Goal: Task Accomplishment & Management: Complete application form

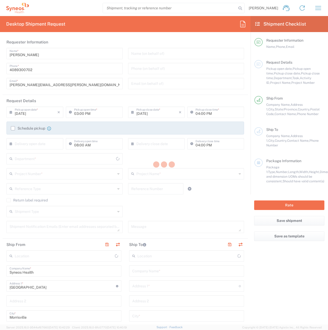
type input "North Carolina"
type input "United States"
type input "8200"
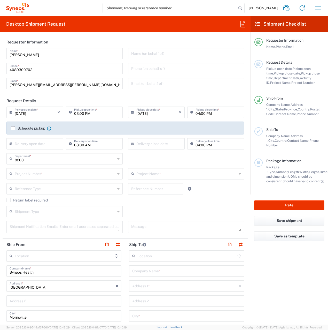
type input "Syneos Health, LLC-Morrisville NC US"
click at [140, 111] on input "08/12/2025" at bounding box center [157, 111] width 43 height 9
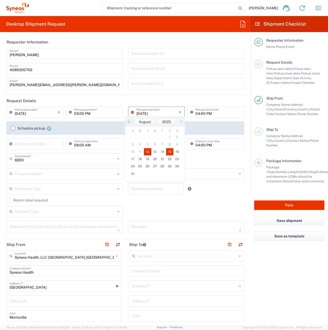
click at [170, 154] on span "15" at bounding box center [169, 151] width 7 height 7
type input "08/15/2025"
click at [36, 177] on input "text" at bounding box center [65, 173] width 101 height 9
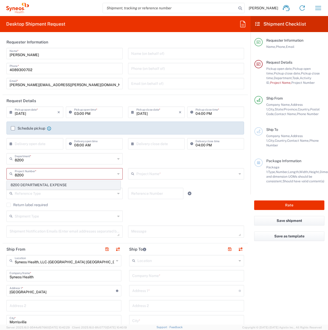
click at [32, 185] on span "8200 DEPARTMENTAL EXPENSE" at bounding box center [63, 185] width 113 height 8
type input "8200 DEPARTMENTAL EXPENSE"
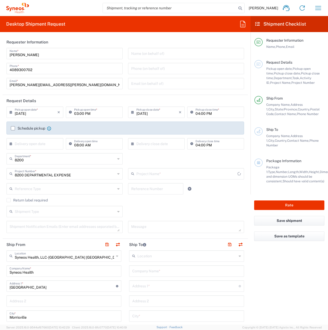
type input "8200 DEPARTMENTAL EXPENSE"
click at [150, 272] on input "text" at bounding box center [186, 270] width 109 height 9
type input "Kristi Gilbaugh"
type input "109 Aldborough Way"
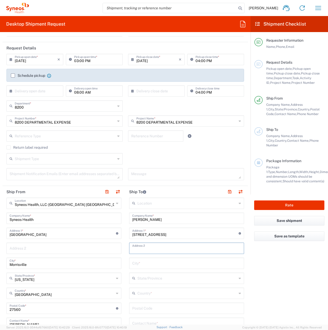
scroll to position [78, 0]
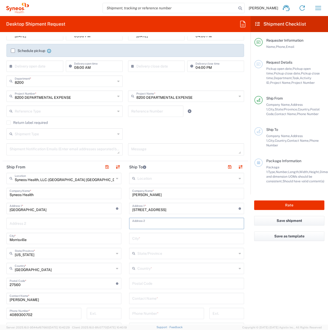
click at [144, 238] on input "text" at bounding box center [186, 237] width 109 height 9
type input "Holly Springs"
click at [144, 264] on input "text" at bounding box center [186, 267] width 99 height 9
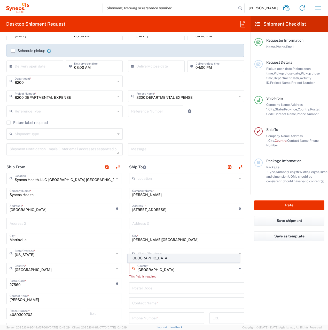
type input "United States"
click at [136, 258] on span "United States" at bounding box center [184, 258] width 112 height 8
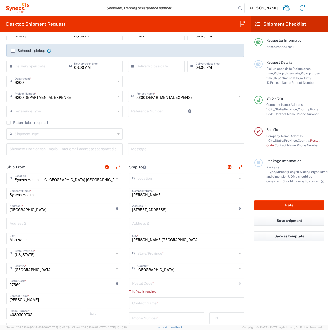
click at [141, 255] on input "text" at bounding box center [186, 252] width 99 height 9
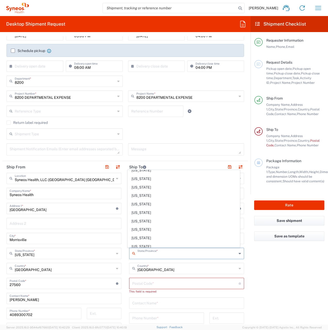
scroll to position [258, 0]
click at [157, 218] on span "North Carolina" at bounding box center [184, 221] width 112 height 8
type input "North Carolina"
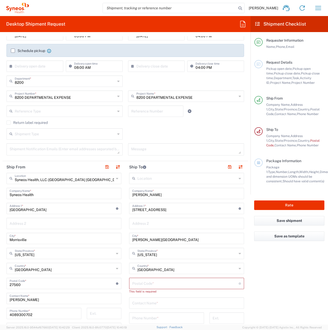
click at [162, 285] on input "undefined" at bounding box center [185, 282] width 106 height 9
type input "27540"
click at [132, 298] on input "text" at bounding box center [186, 297] width 109 height 9
type input "Kristi Gilbaugh"
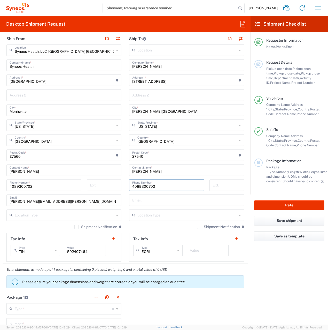
scroll to position [207, 0]
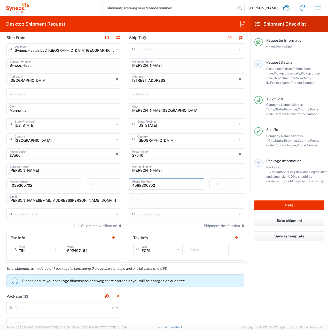
type input "4089300702"
click at [144, 217] on input "text" at bounding box center [186, 213] width 99 height 9
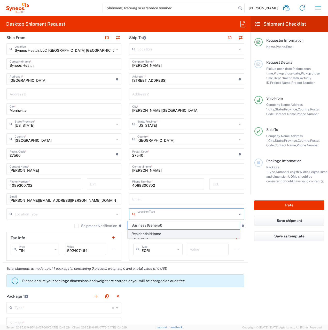
click at [150, 232] on span "Residential/Home" at bounding box center [184, 234] width 112 height 8
type input "Residential/Home"
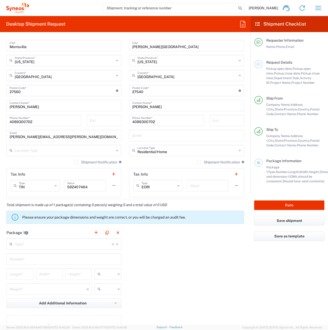
scroll to position [310, 0]
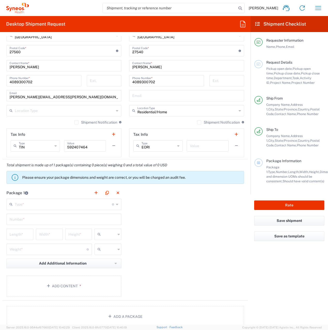
click at [30, 205] on input "text" at bounding box center [63, 203] width 97 height 9
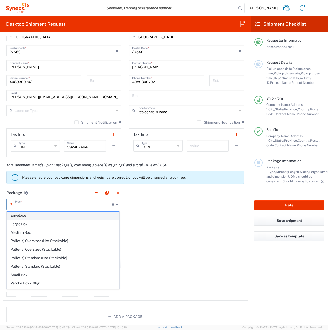
click at [26, 213] on span "Envelope" at bounding box center [63, 215] width 112 height 8
type input "Envelope"
type input "1"
type input "9.5"
type input "12.5"
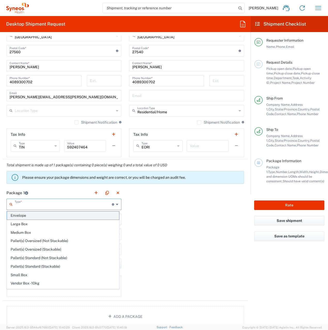
type input "0.25"
type input "in"
type input "0.45"
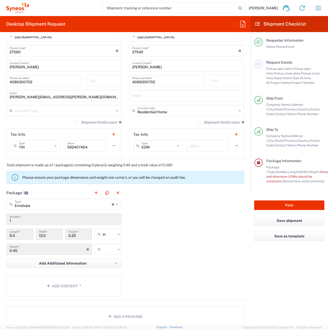
click at [103, 253] on input "text" at bounding box center [109, 249] width 13 height 8
click at [105, 268] on span "lbs" at bounding box center [106, 269] width 25 height 8
type input "lbs"
click at [74, 287] on button "Add Content *" at bounding box center [63, 285] width 115 height 21
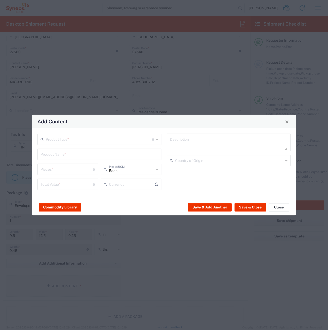
type input "US Dollar"
click at [76, 142] on input "text" at bounding box center [99, 138] width 106 height 9
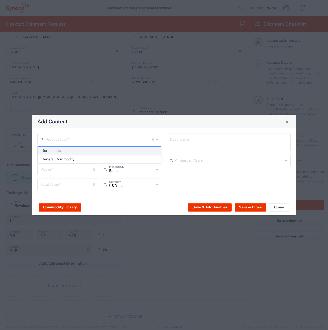
click at [62, 151] on span "Documents" at bounding box center [99, 151] width 123 height 8
type input "Documents"
type input "1"
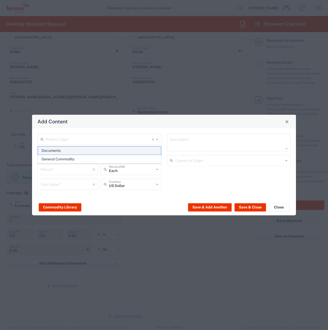
type textarea "Documents"
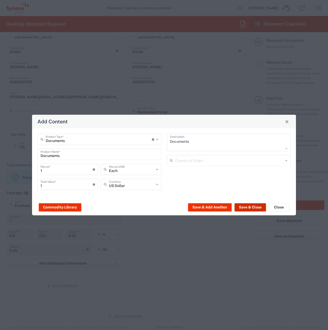
click at [247, 206] on button "Save & Close" at bounding box center [251, 207] width 32 height 8
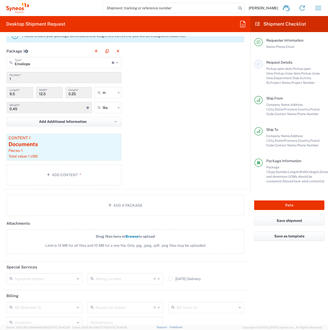
scroll to position [494, 0]
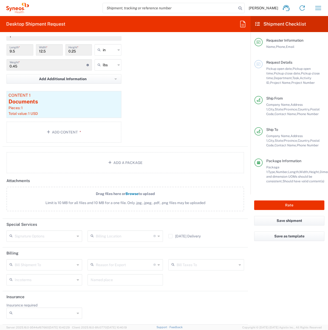
click at [22, 264] on input "text" at bounding box center [45, 264] width 60 height 9
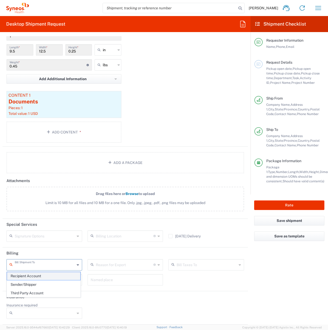
click at [28, 275] on span "Recipient Account" at bounding box center [43, 276] width 73 height 8
type input "Recipient Account"
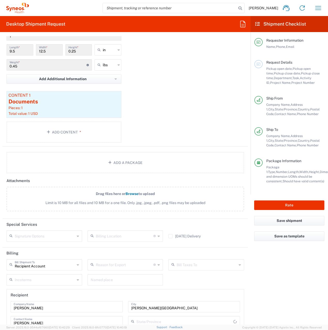
type input "North Carolina"
click at [27, 265] on input "Recipient Account" at bounding box center [45, 264] width 60 height 9
click at [30, 283] on span "Sender/Shipper" at bounding box center [43, 284] width 73 height 8
type input "Sender/Shipper"
click at [111, 267] on input "text" at bounding box center [125, 264] width 58 height 9
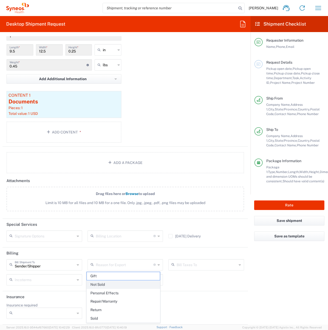
click at [106, 285] on span "Not Sold" at bounding box center [123, 284] width 73 height 8
type input "Not Sold"
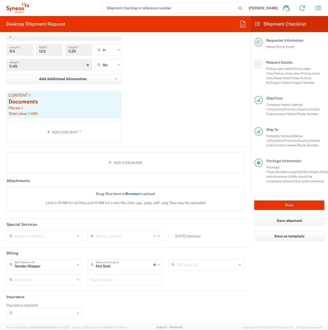
click at [194, 265] on input "text" at bounding box center [207, 264] width 60 height 9
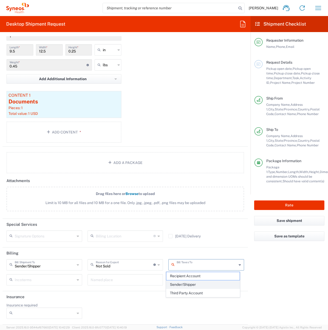
click at [185, 283] on span "Sender/Shipper" at bounding box center [202, 284] width 73 height 8
type input "Sender/Shipper"
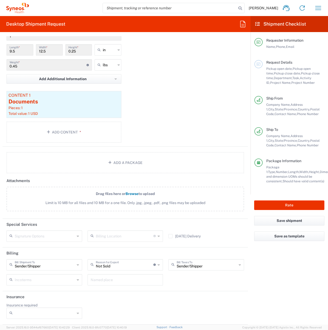
click at [12, 279] on icon at bounding box center [12, 279] width 5 height 8
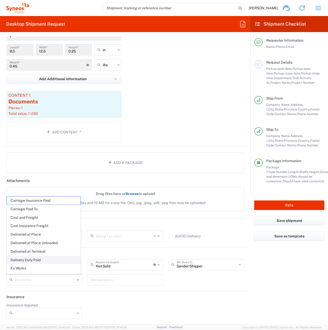
click at [39, 259] on span "Delivery Duty Paid" at bounding box center [43, 260] width 73 height 8
type input "Sender/Shipper"
type input "Delivery Duty Paid"
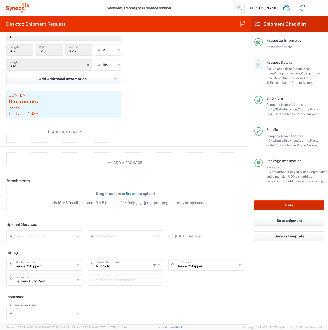
click at [295, 204] on button "Rate" at bounding box center [289, 205] width 70 height 10
type input "8200 DEPARTMENTAL EXPENSE"
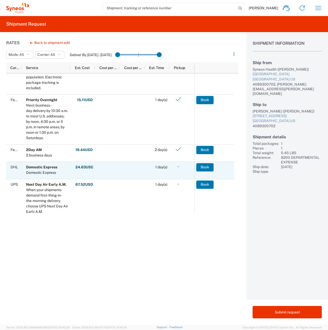
scroll to position [233, 0]
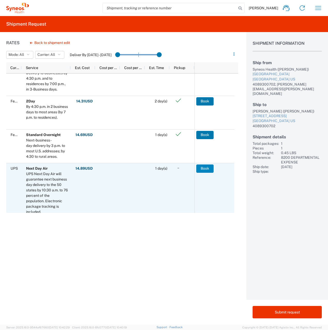
click at [203, 166] on button "Book" at bounding box center [204, 168] width 17 height 8
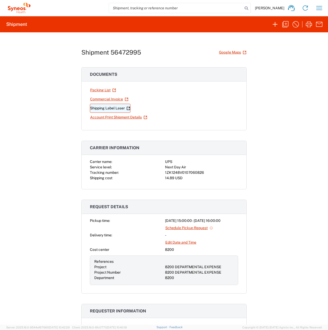
click at [100, 109] on link "Shipping Label Laser" at bounding box center [110, 108] width 41 height 9
